Goal: Information Seeking & Learning: Check status

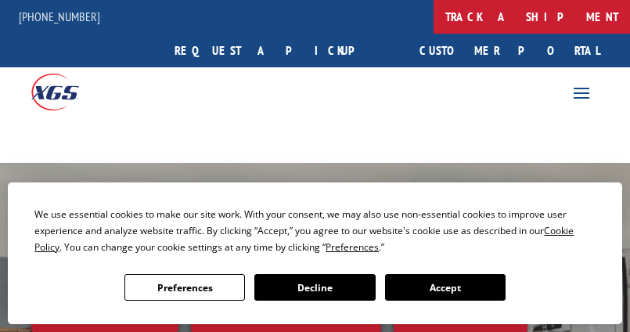
click at [434, 19] on link "track a shipment" at bounding box center [532, 17] width 197 height 34
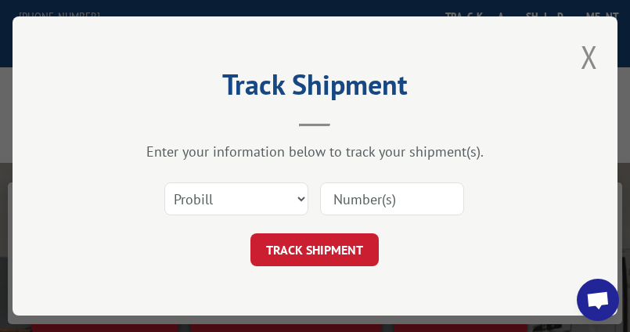
click at [356, 200] on input at bounding box center [392, 198] width 144 height 33
type input "17470323"
click button "TRACK SHIPMENT" at bounding box center [315, 249] width 128 height 33
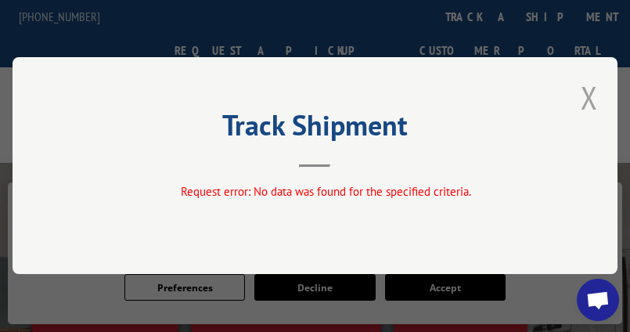
click at [597, 110] on button "Close modal" at bounding box center [589, 98] width 17 height 42
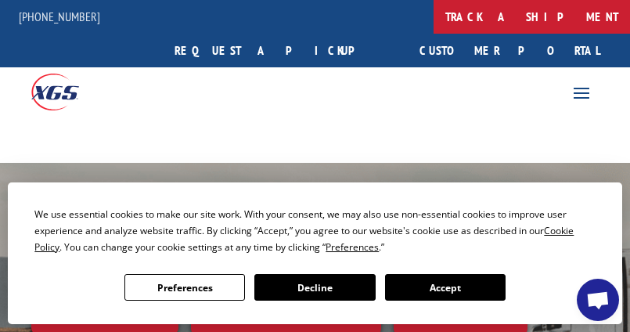
click at [434, 16] on link "track a shipment" at bounding box center [532, 17] width 197 height 34
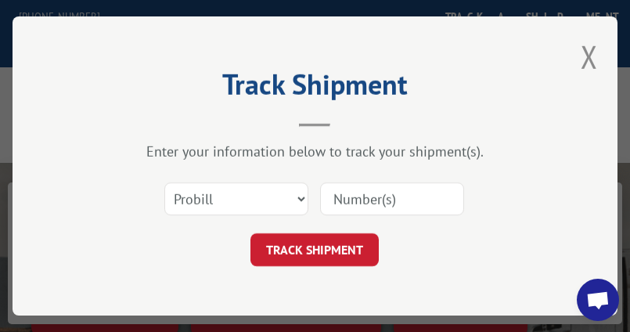
click at [358, 197] on input at bounding box center [392, 198] width 144 height 33
type input "17470323"
click button "TRACK SHIPMENT" at bounding box center [315, 249] width 128 height 33
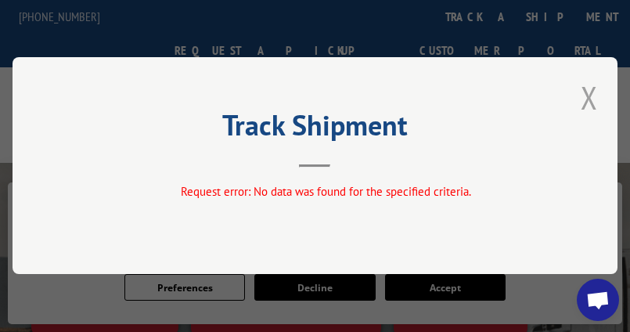
click at [596, 108] on button "Close modal" at bounding box center [589, 98] width 17 height 42
